Goal: Find specific page/section: Find specific page/section

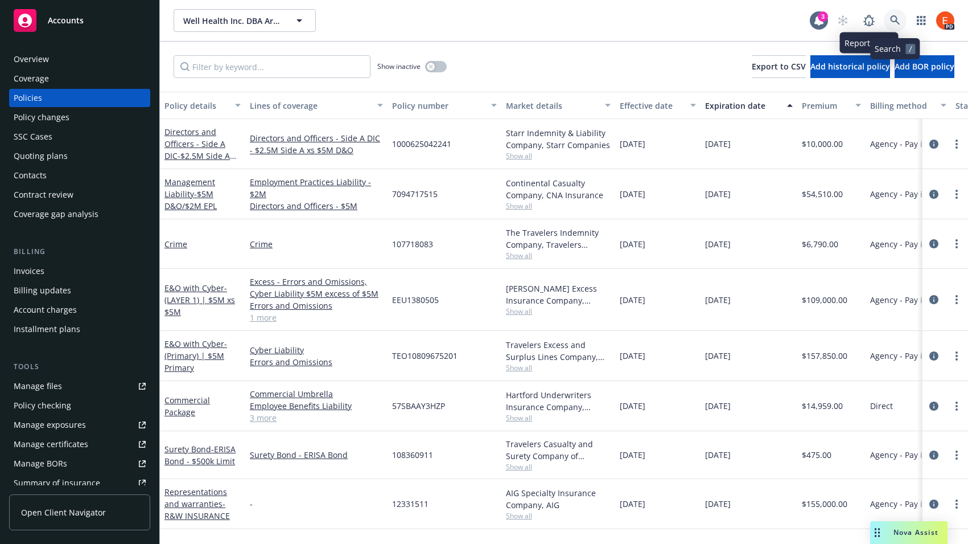
click at [896, 20] on icon at bounding box center [895, 20] width 10 height 10
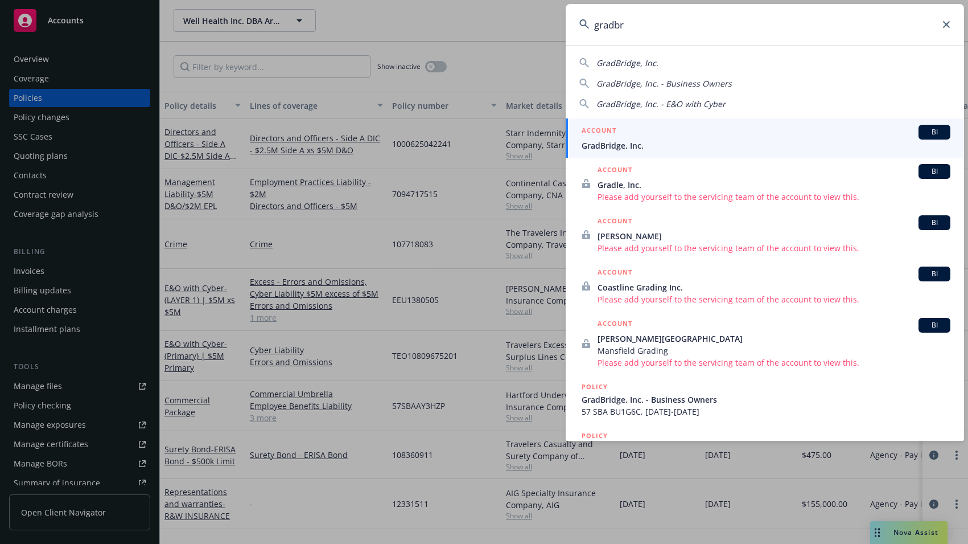
type input "gradbr"
click at [651, 137] on div "ACCOUNT BI" at bounding box center [766, 132] width 369 height 15
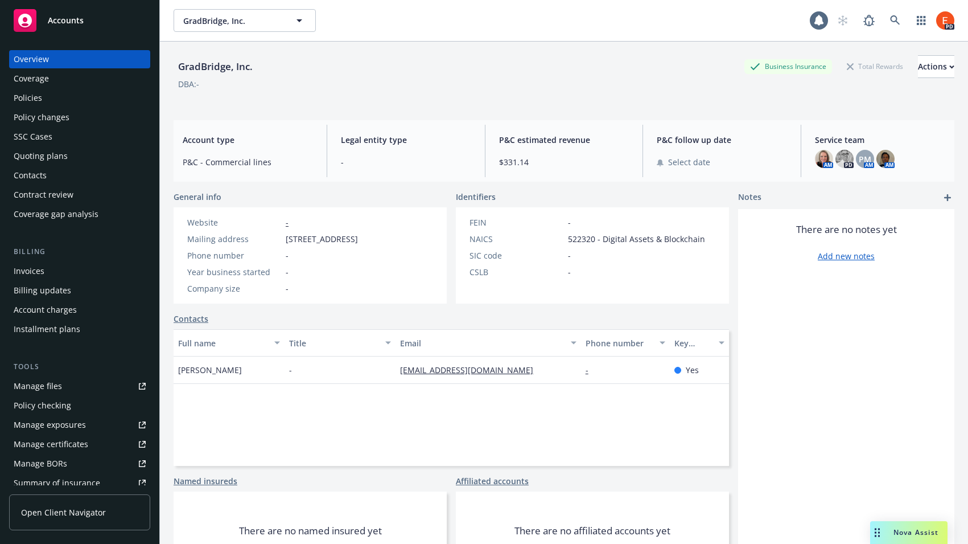
click at [34, 92] on div "Policies" at bounding box center [28, 98] width 28 height 18
